Goal: Information Seeking & Learning: Learn about a topic

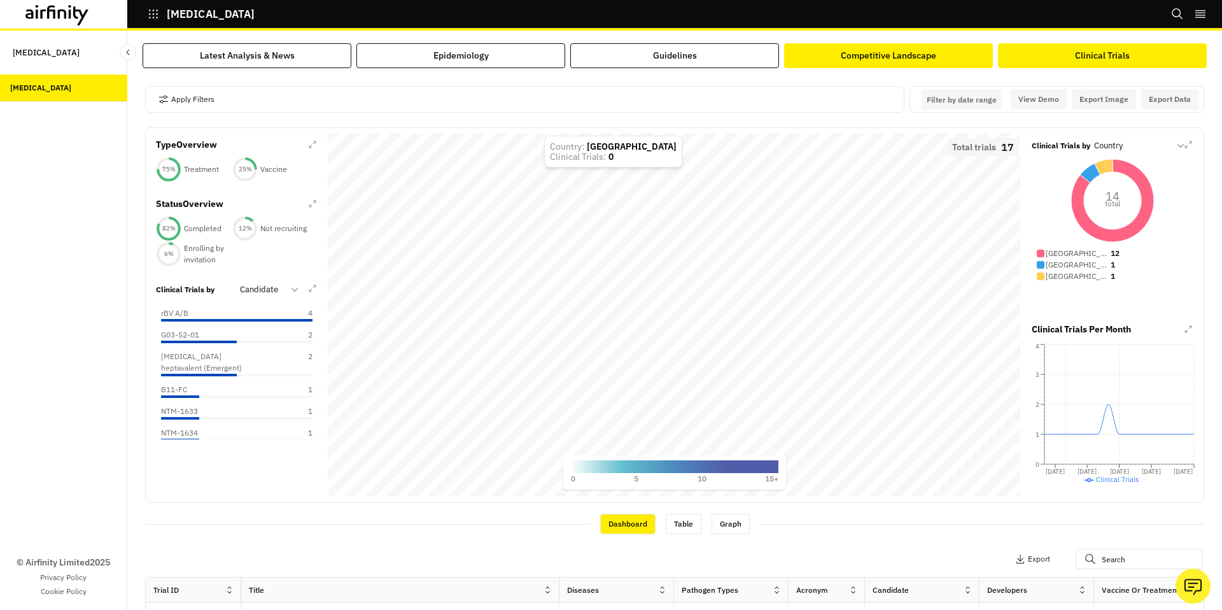
click at [836, 53] on button "Competitive Landscape" at bounding box center [888, 55] width 209 height 25
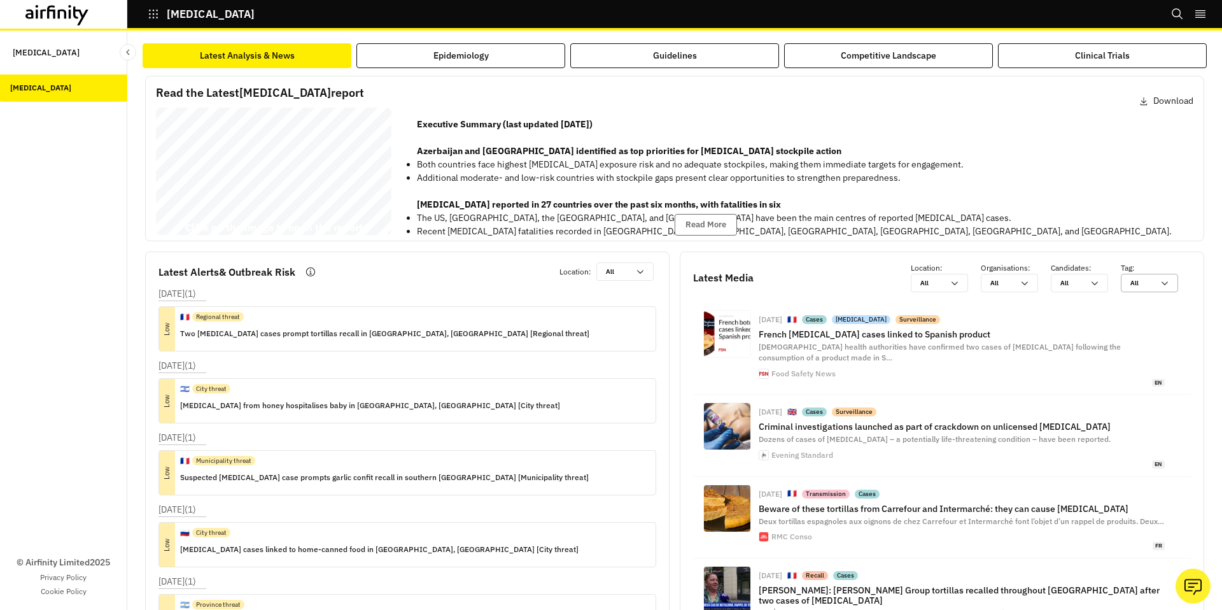
click at [1151, 286] on div at bounding box center [1141, 283] width 23 height 12
type input "r"
type input "re"
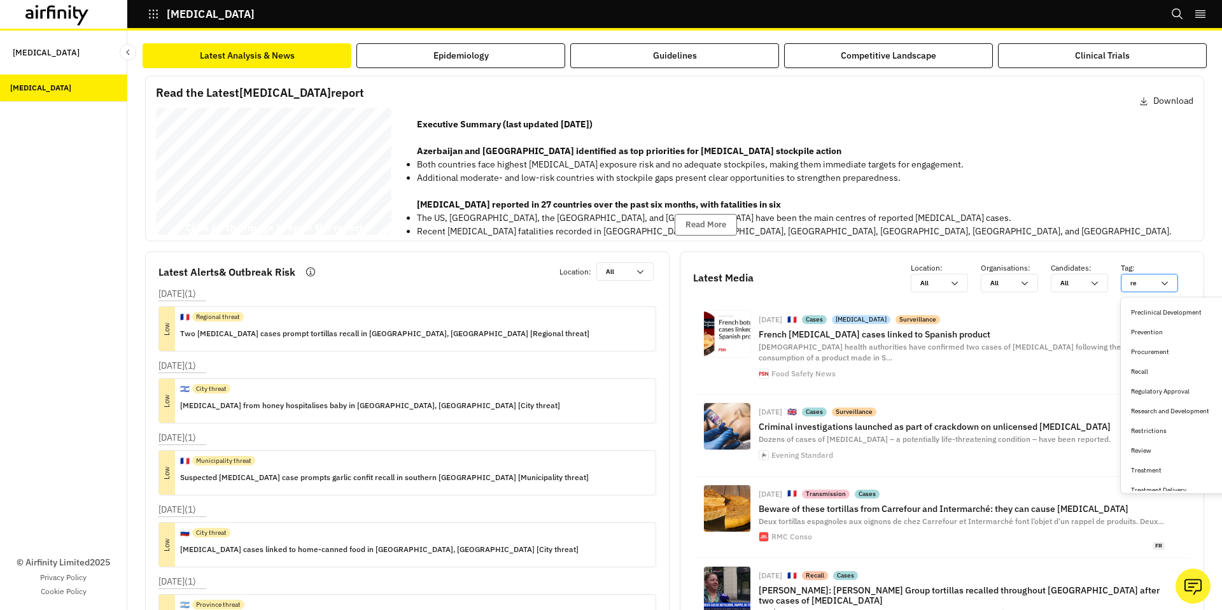
type input "rec"
type input "reca"
click at [1155, 308] on div "Recall" at bounding box center [1184, 312] width 107 height 10
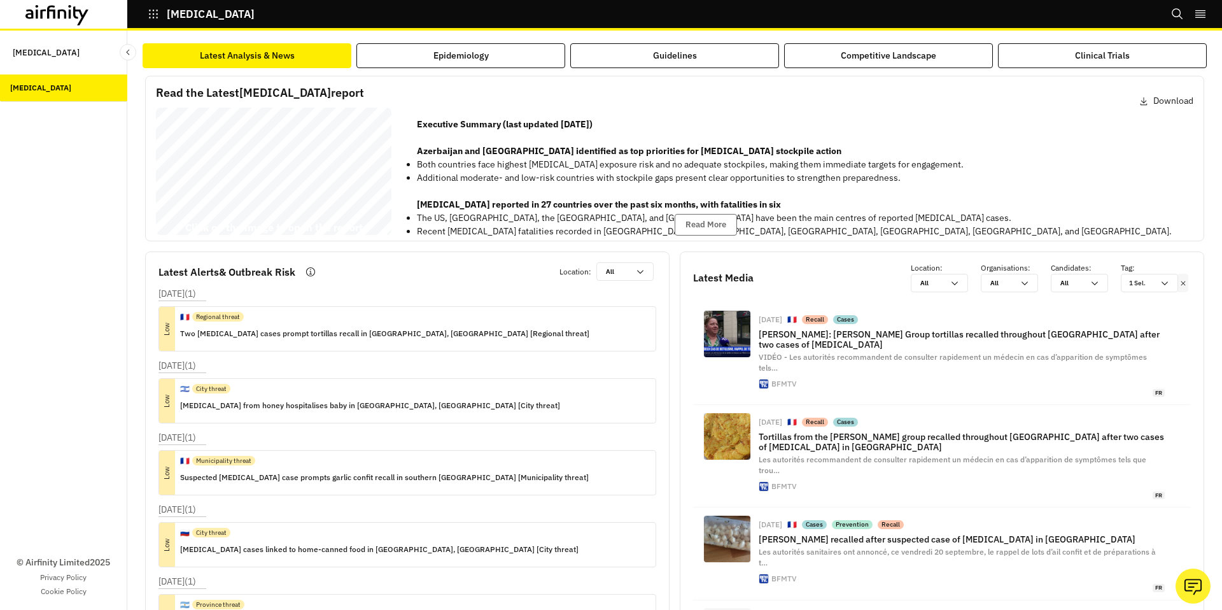
drag, startPoint x: 482, startPoint y: 126, endPoint x: 653, endPoint y: 126, distance: 171.2
click at [653, 126] on p "Executive Summary (last updated 27th August 2025) Azerbaijan and Madagascar ide…" at bounding box center [794, 138] width 755 height 40
click at [353, 211] on div "Botulism Bi - annual Report 27 August 2025 © 2025 Airfinity – Private & Co nfid…" at bounding box center [273, 174] width 235 height 132
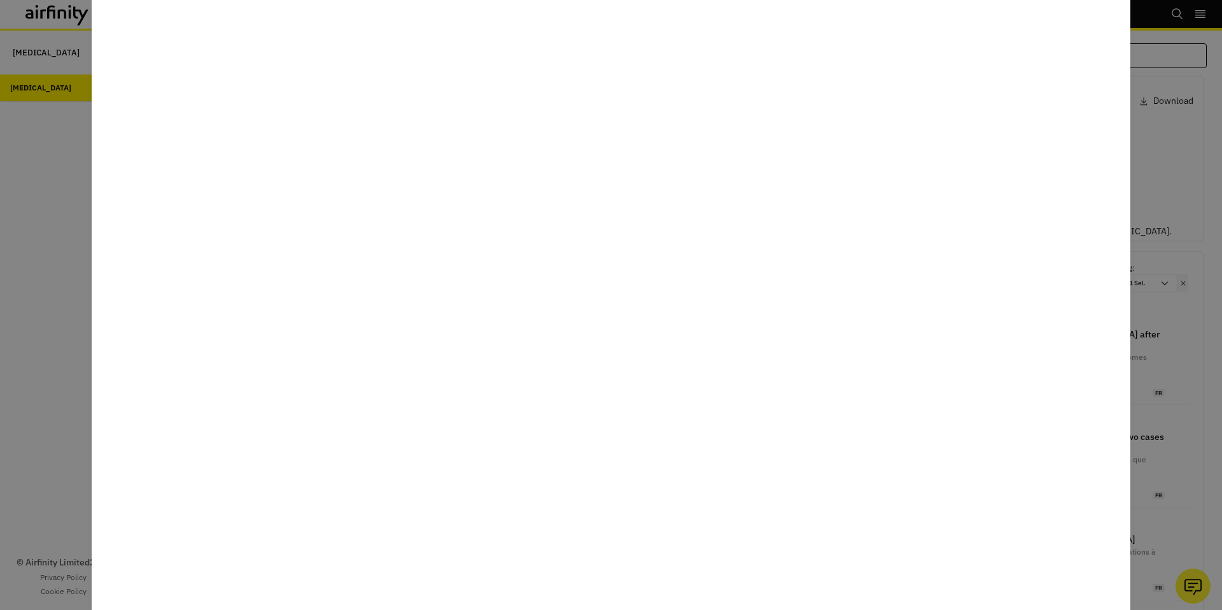
click at [1181, 228] on div at bounding box center [611, 305] width 1222 height 610
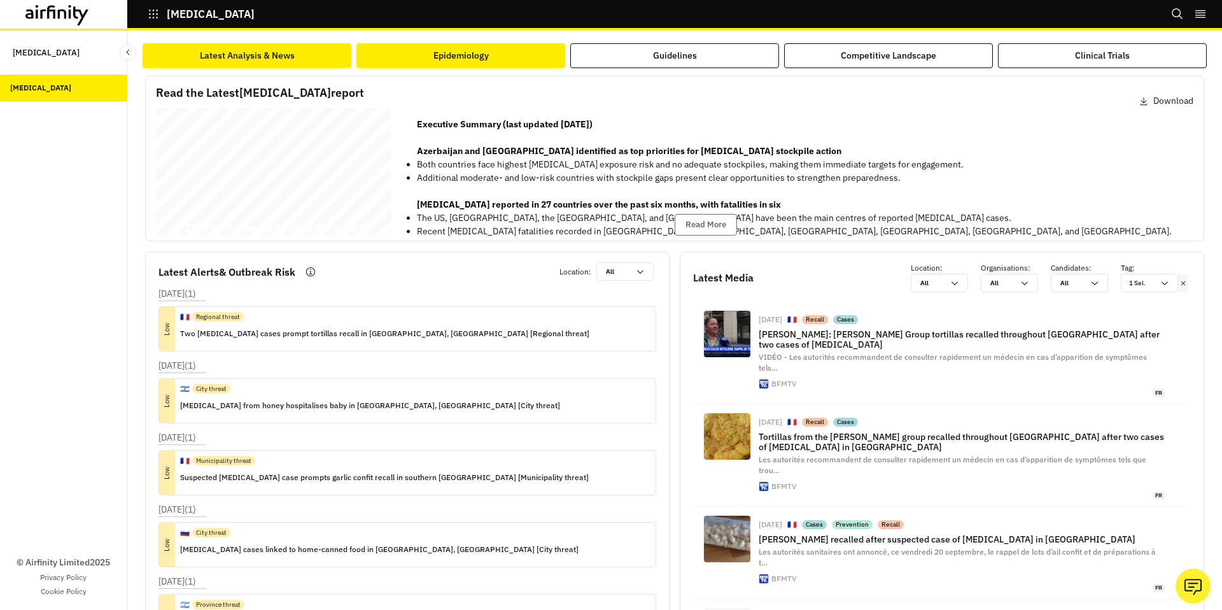
click at [509, 54] on button "Epidemiology" at bounding box center [460, 55] width 209 height 25
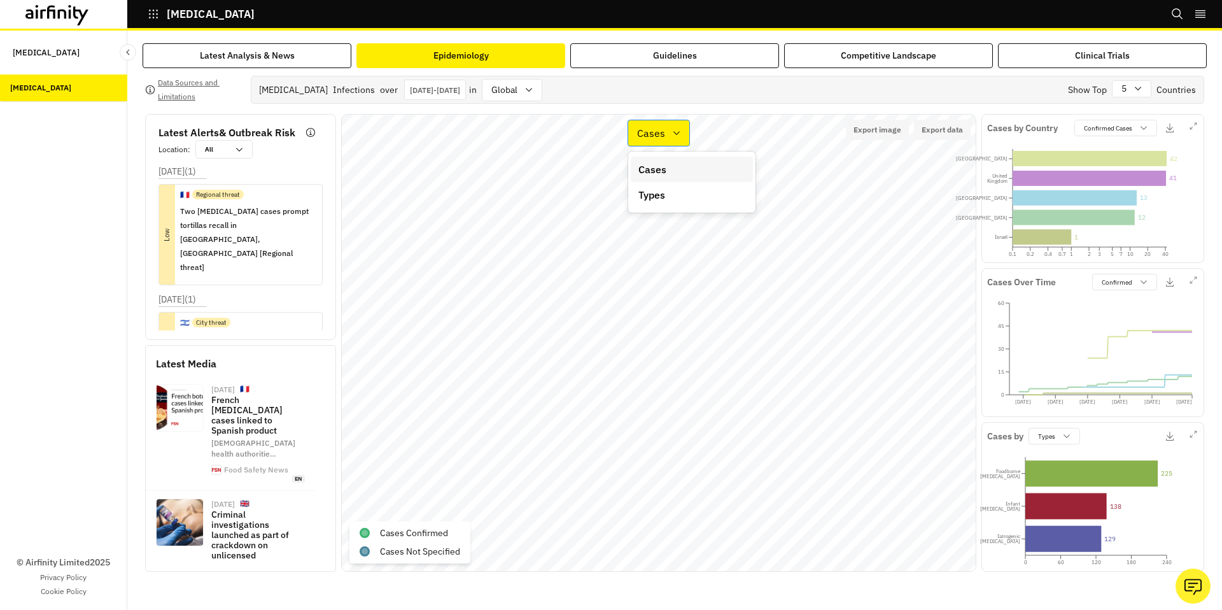
click at [673, 141] on div "Cases" at bounding box center [658, 133] width 62 height 27
click at [675, 199] on div "Types" at bounding box center [691, 194] width 107 height 15
click at [457, 97] on div "Jan 1st 2025 - Oct 6th 2025" at bounding box center [435, 90] width 62 height 20
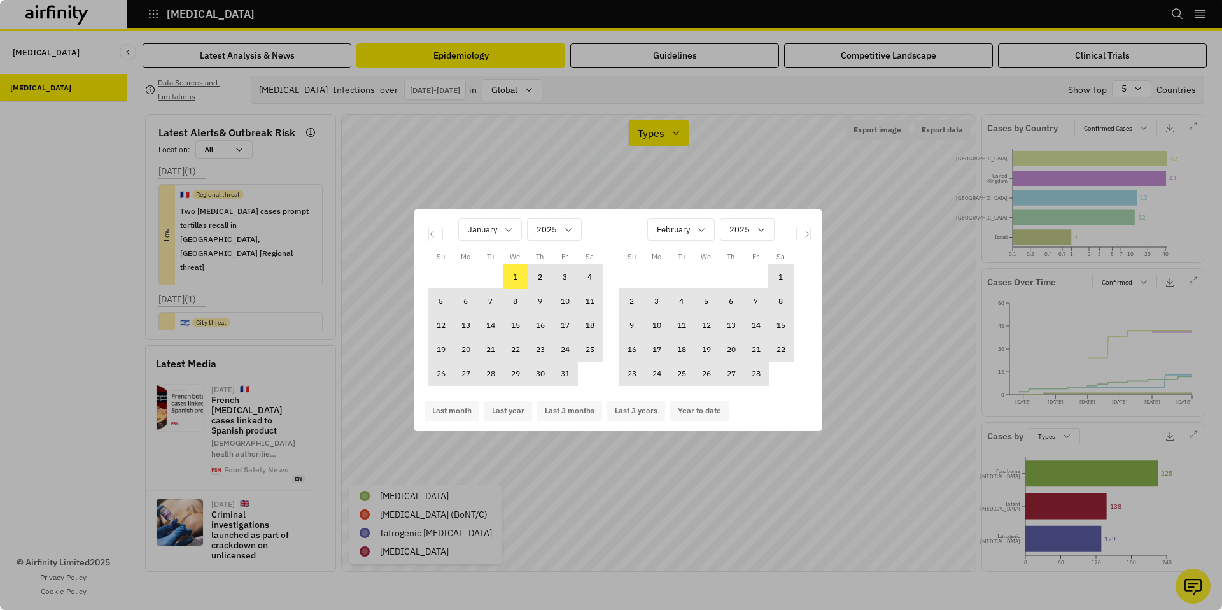
click at [871, 302] on div "Su Mo Tu We Th Fr Sa Su Mo Tu We Th Fr Sa December 2024 1 2 3 4 5 6 7 8 9 10 11…" at bounding box center [611, 305] width 1222 height 610
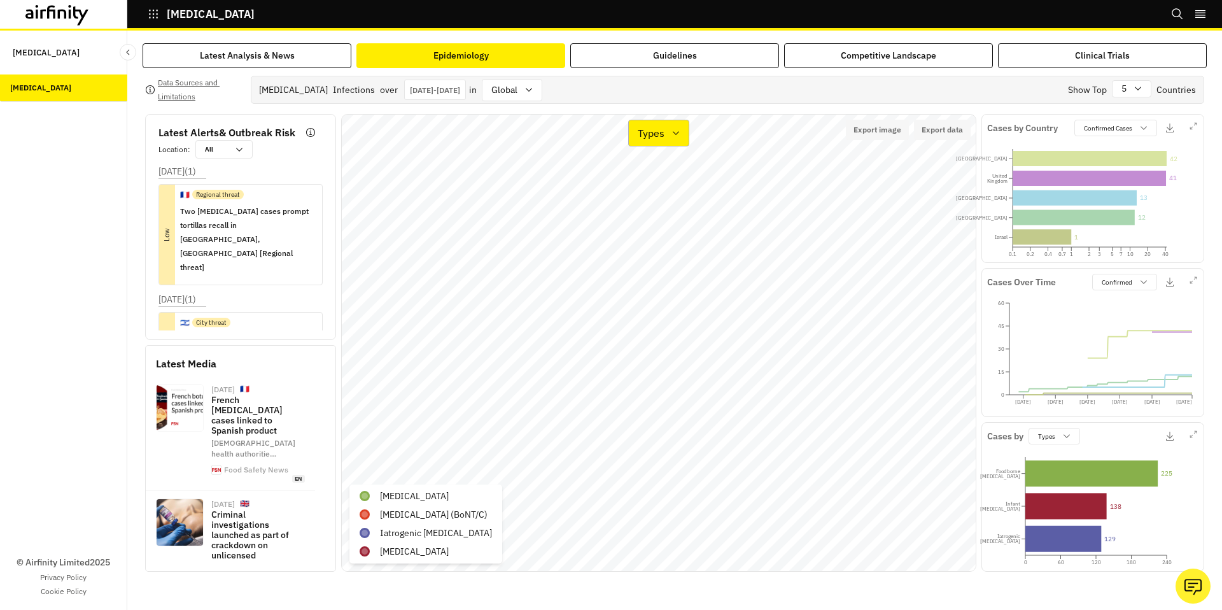
click at [671, 134] on icon at bounding box center [676, 133] width 10 height 10
click at [678, 169] on div "Cases" at bounding box center [691, 169] width 107 height 15
drag, startPoint x: 662, startPoint y: 132, endPoint x: 664, endPoint y: 144, distance: 12.9
click at [662, 132] on p "Cases" at bounding box center [651, 132] width 28 height 15
click at [675, 197] on div "Types" at bounding box center [691, 194] width 107 height 15
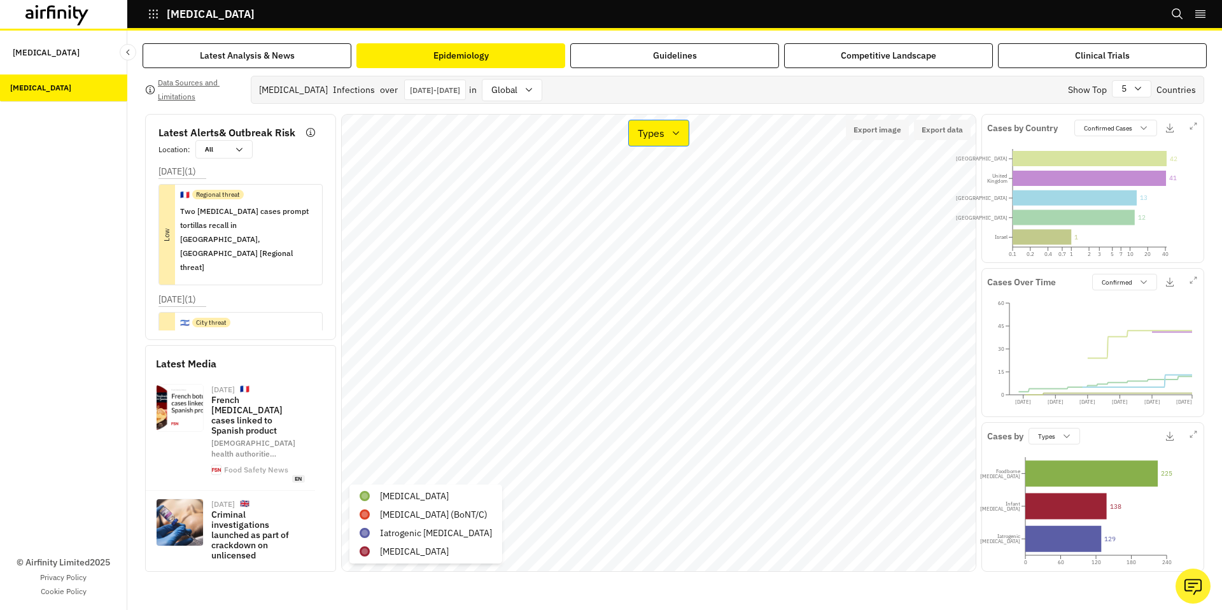
click at [662, 137] on p "Types" at bounding box center [651, 132] width 27 height 15
click at [681, 169] on div "Cases" at bounding box center [691, 169] width 107 height 15
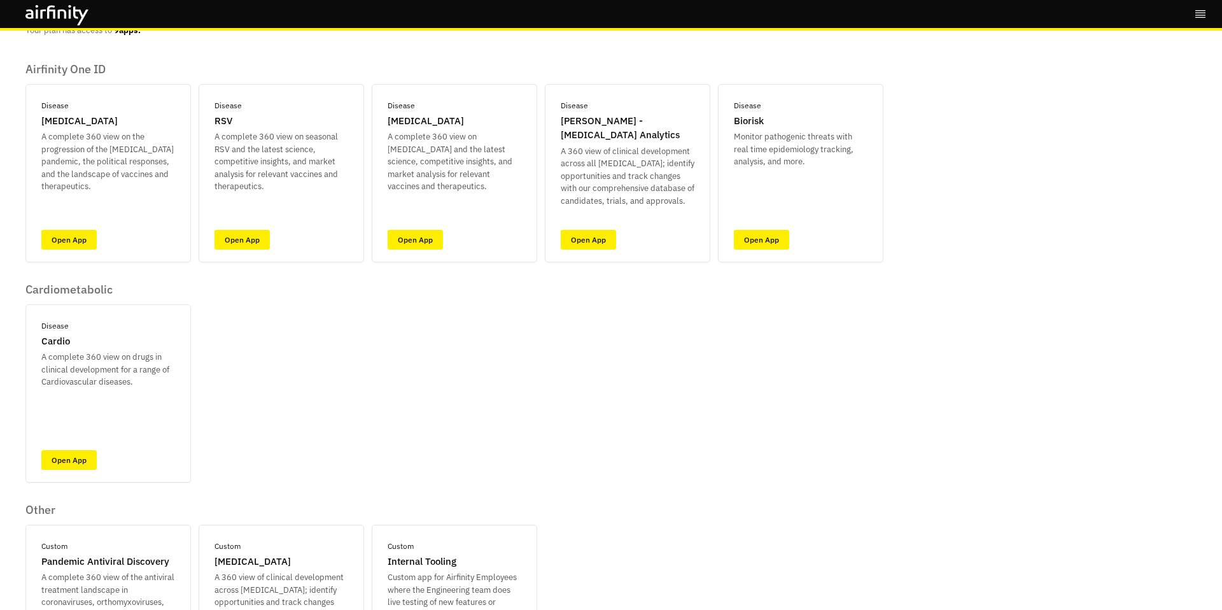
scroll to position [75, 0]
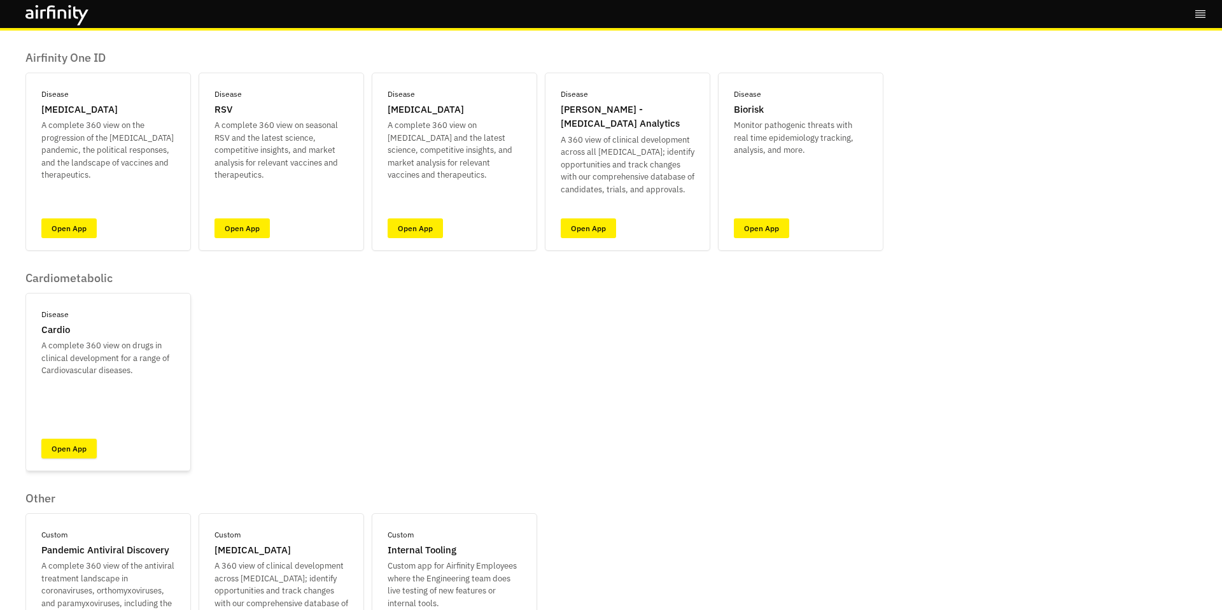
click at [81, 449] on link "Open App" at bounding box center [68, 448] width 55 height 20
